Goal: Navigation & Orientation: Find specific page/section

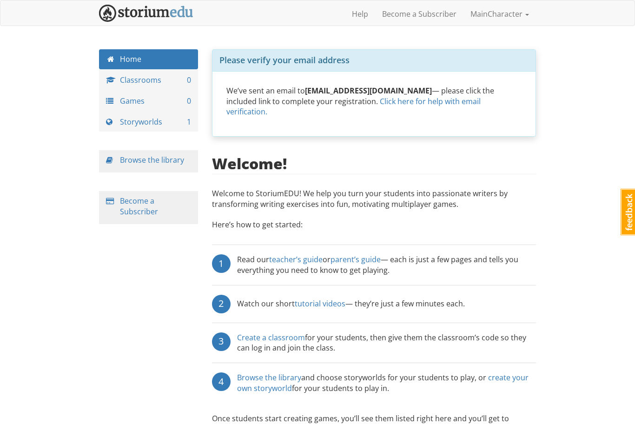
click at [569, 218] on div "maincharacter MainCharacter 1 Toggle navigation Help Become a Subscriber MainCh…" at bounding box center [317, 234] width 635 height 468
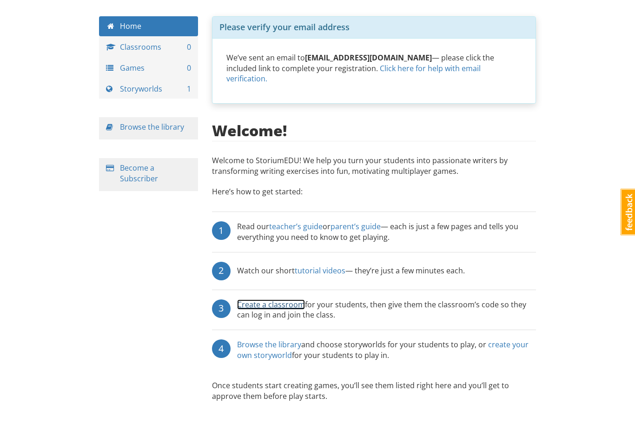
click at [278, 299] on link "Create a classroom" at bounding box center [271, 304] width 68 height 10
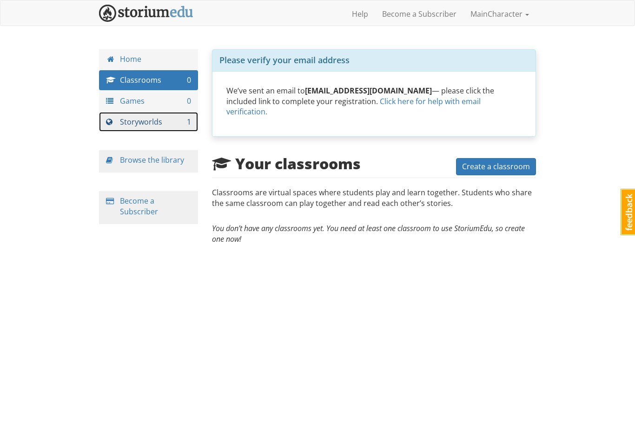
click at [150, 125] on link "Storyworlds 1" at bounding box center [148, 122] width 99 height 20
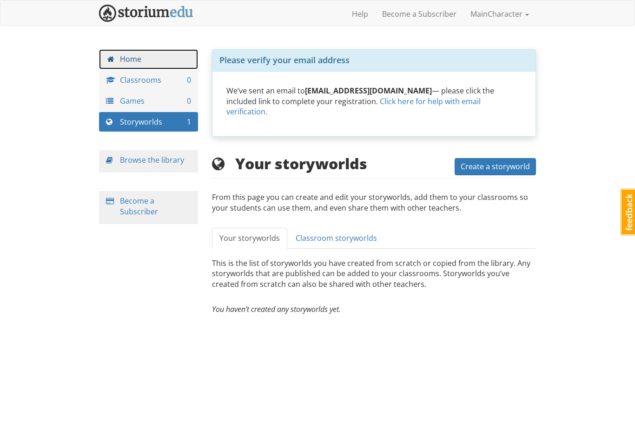
click at [151, 57] on link "Home" at bounding box center [148, 59] width 99 height 20
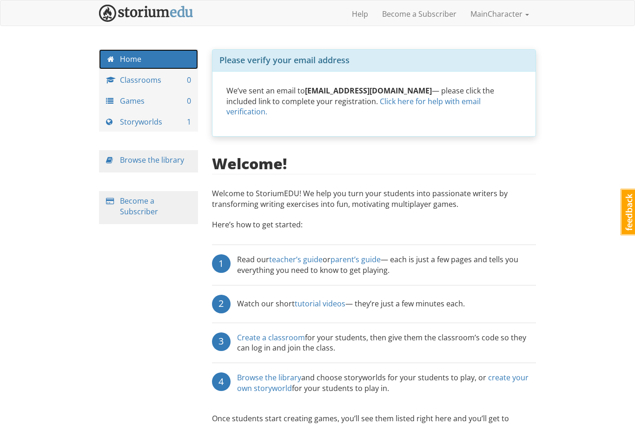
scroll to position [33, 0]
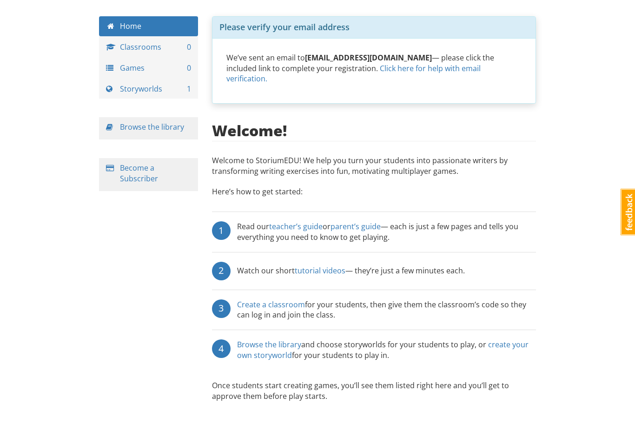
click at [150, 135] on div "Browse the library" at bounding box center [148, 128] width 99 height 22
click at [148, 129] on link "Browse the library" at bounding box center [152, 127] width 64 height 10
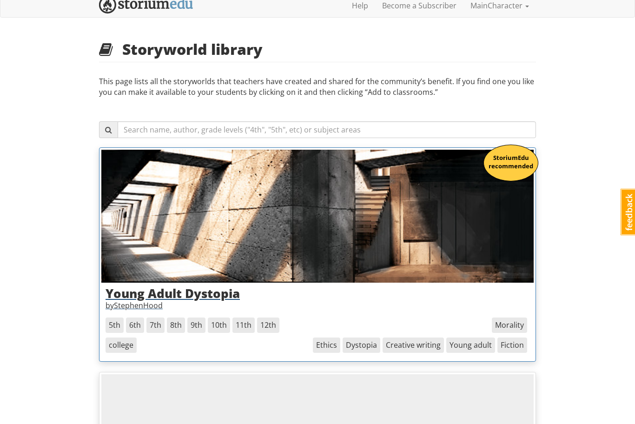
scroll to position [22, 0]
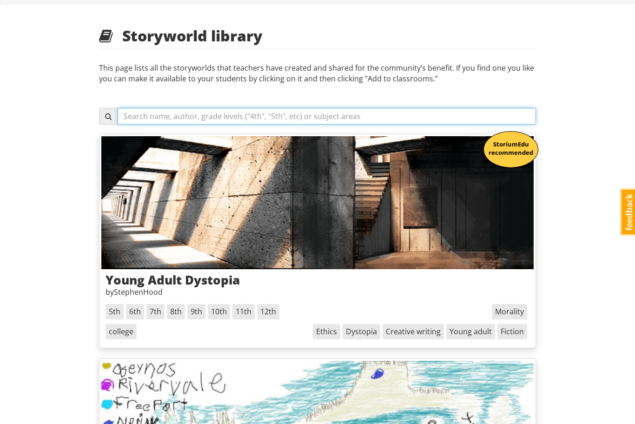
click at [231, 120] on input "text" at bounding box center [327, 116] width 418 height 17
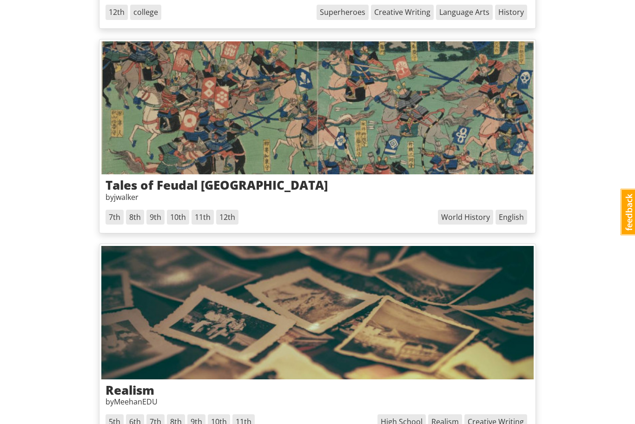
scroll to position [4112, 0]
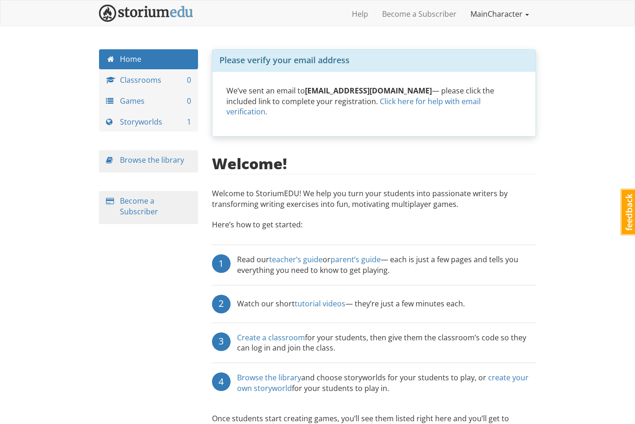
click at [482, 15] on link "MainCharacter" at bounding box center [499, 13] width 73 height 23
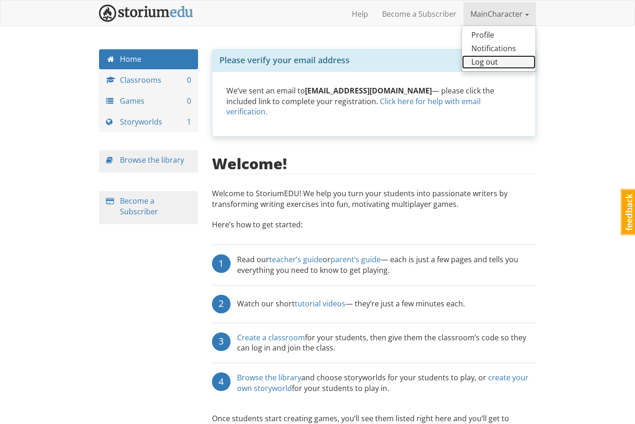
click at [482, 59] on link "Log out" at bounding box center [498, 61] width 73 height 13
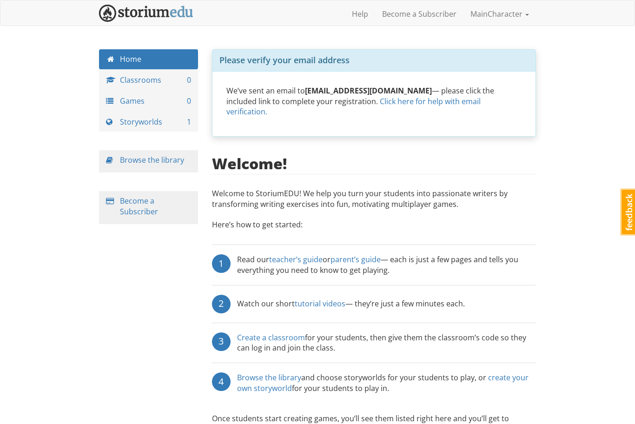
scroll to position [33, 0]
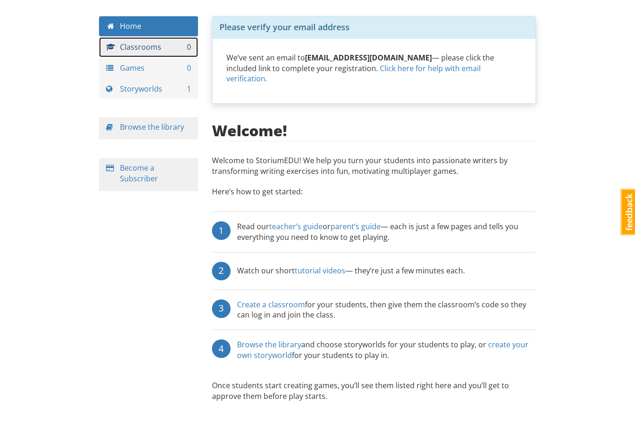
click at [172, 51] on link "Classrooms 0" at bounding box center [148, 47] width 99 height 20
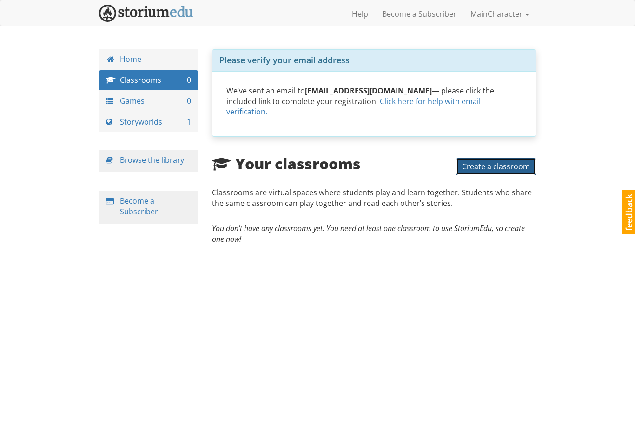
click at [527, 161] on span "Create a classroom" at bounding box center [496, 166] width 68 height 10
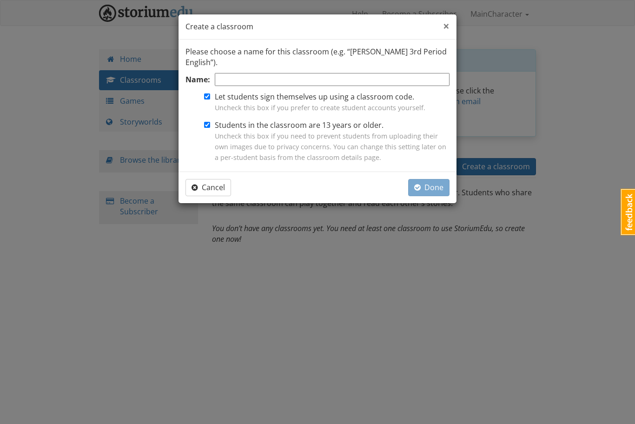
click at [449, 23] on span "×" at bounding box center [446, 25] width 7 height 15
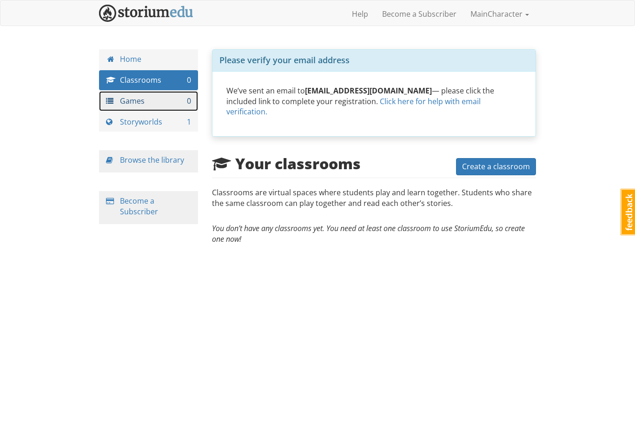
click at [125, 100] on link "Games 0" at bounding box center [148, 101] width 99 height 20
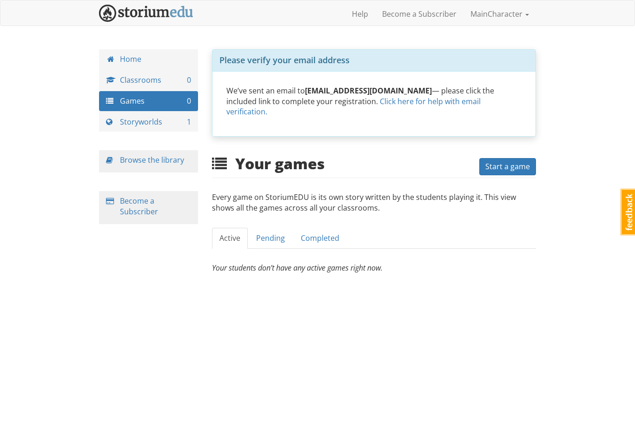
click at [172, 139] on div "Home Classrooms 0 Games 0 Storyworlds 1 Browse the library Become a Subscriber" at bounding box center [148, 145] width 113 height 193
click at [154, 127] on link "Storyworlds 1" at bounding box center [148, 122] width 99 height 20
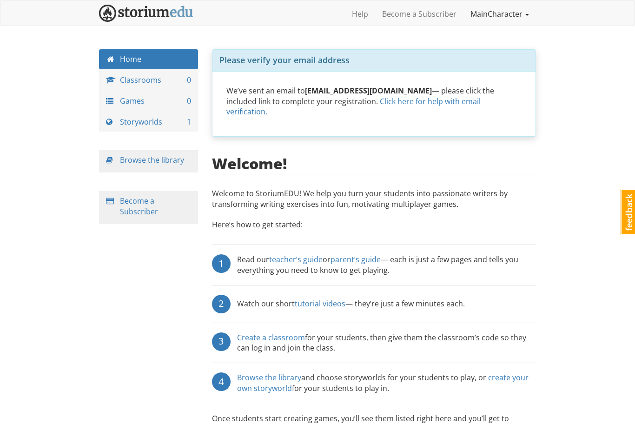
click at [487, 15] on link "MainCharacter" at bounding box center [499, 13] width 73 height 23
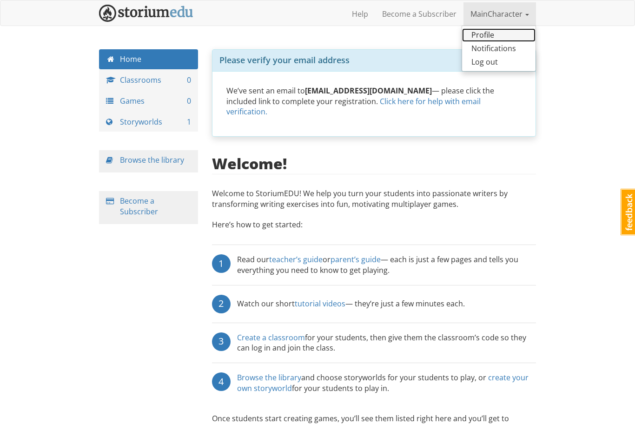
click at [477, 30] on link "Profile" at bounding box center [498, 34] width 73 height 13
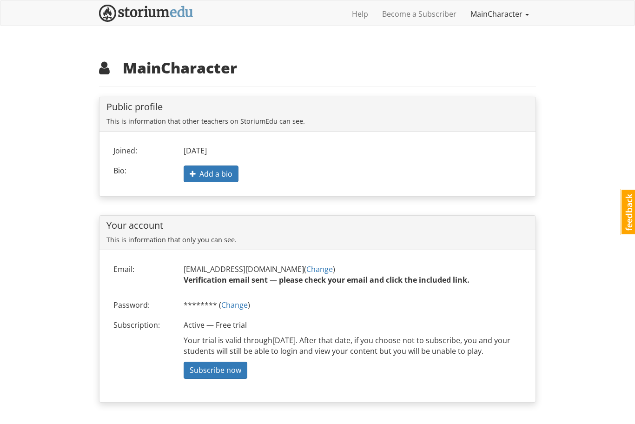
click at [505, 8] on link "MainCharacter" at bounding box center [499, 13] width 73 height 23
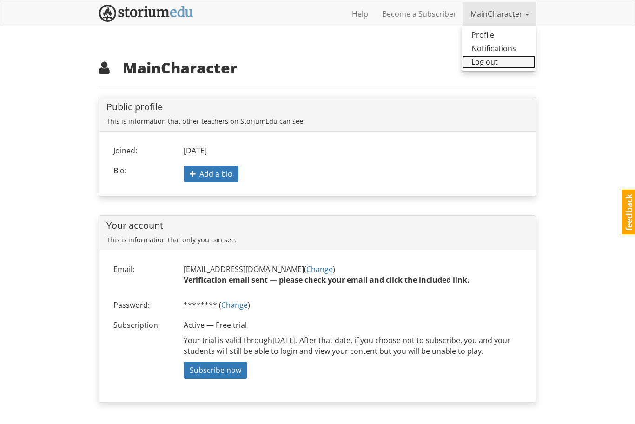
click at [476, 64] on link "Log out" at bounding box center [498, 61] width 73 height 13
